Goal: Check status: Check status

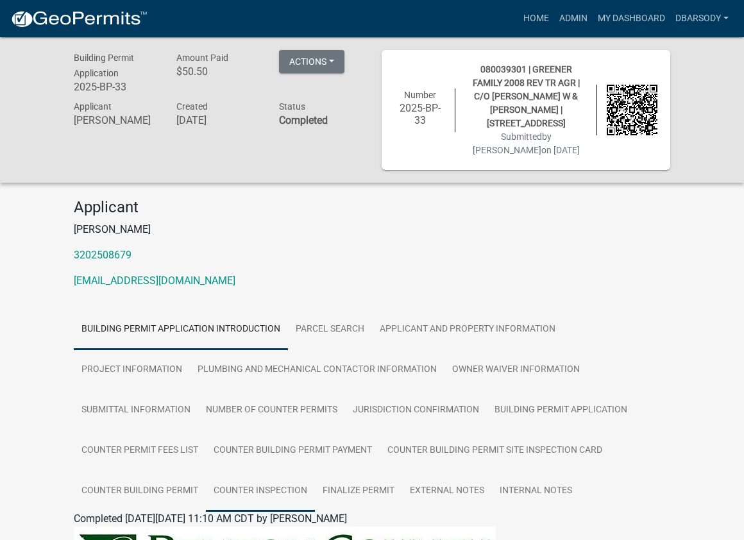
click at [241, 490] on link "Counter Inspection" at bounding box center [260, 491] width 109 height 41
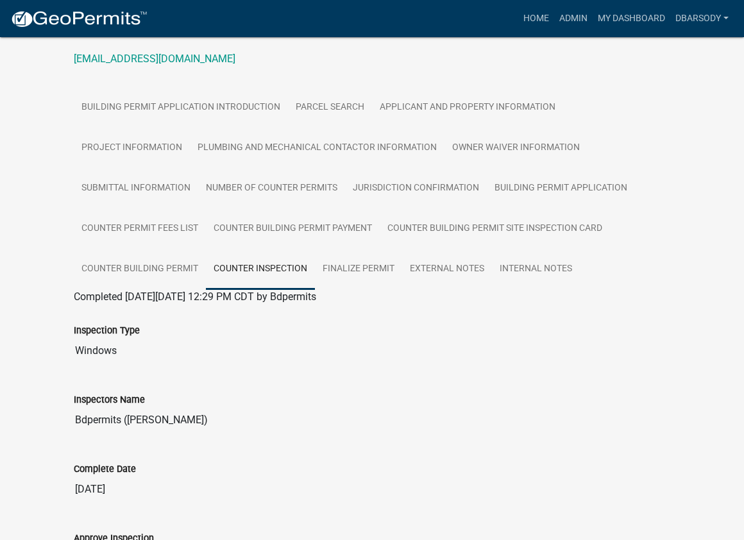
scroll to position [257, 0]
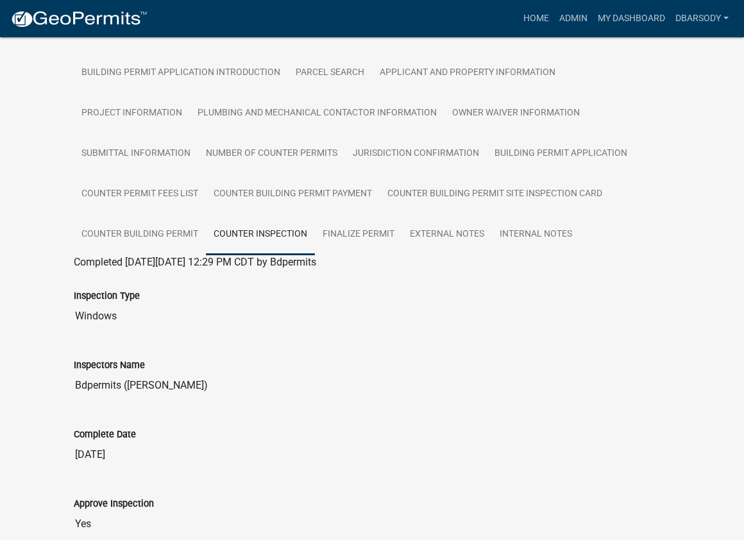
click at [390, 386] on input "Bdpermits ([PERSON_NAME])" at bounding box center [372, 386] width 597 height 26
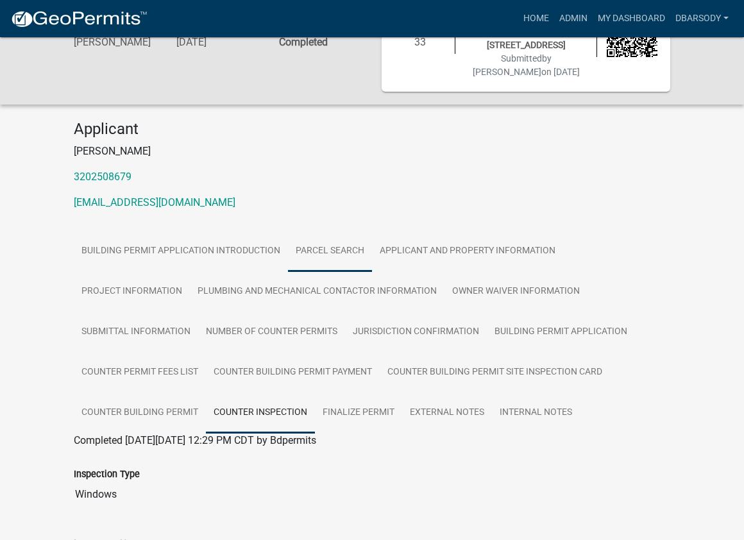
scroll to position [0, 0]
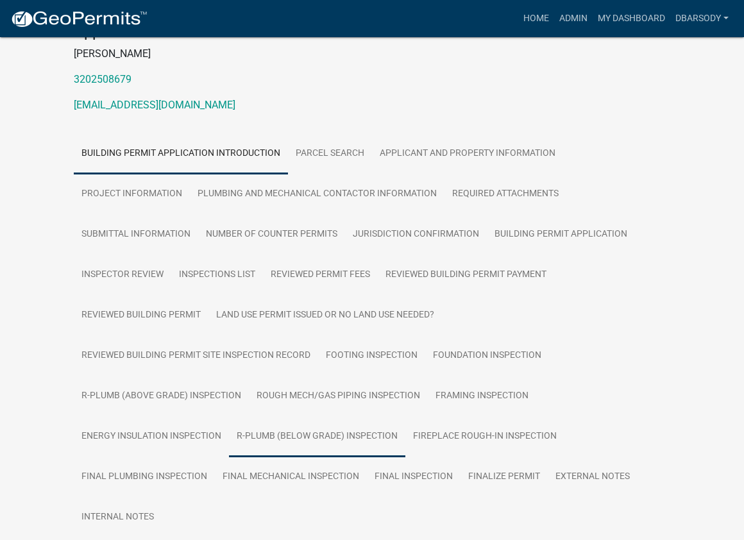
scroll to position [257, 0]
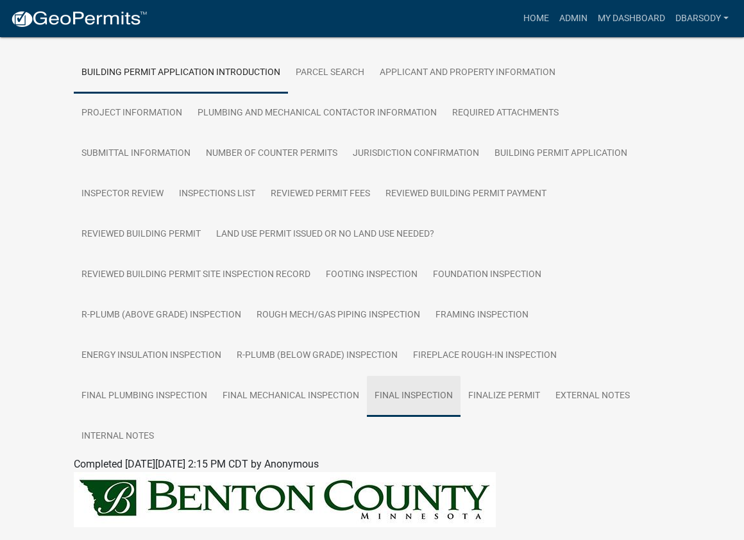
click at [420, 398] on link "Final Inspection" at bounding box center [414, 396] width 94 height 41
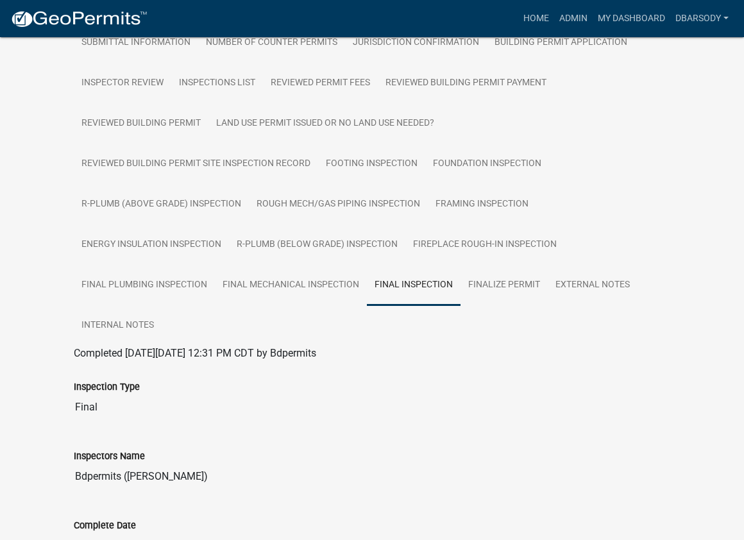
scroll to position [449, 0]
